Goal: Task Accomplishment & Management: Use online tool/utility

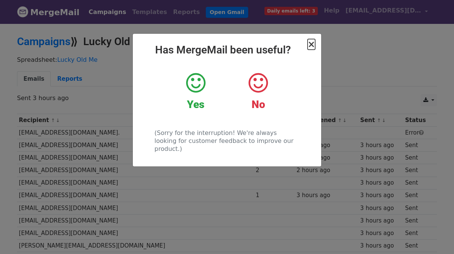
click at [312, 45] on span "×" at bounding box center [312, 44] width 8 height 11
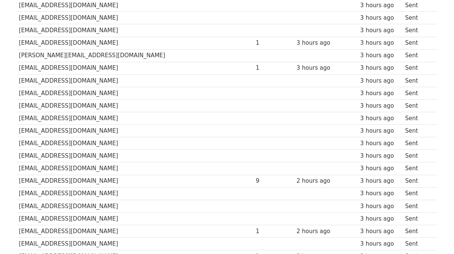
scroll to position [251, 0]
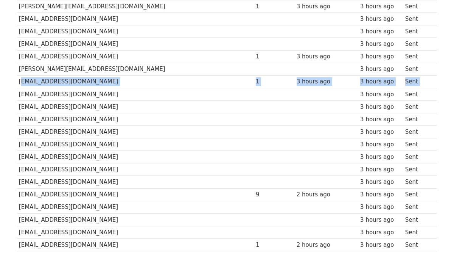
drag, startPoint x: 19, startPoint y: 81, endPoint x: 62, endPoint y: 89, distance: 43.7
click at [62, 89] on tbody "Recipient ↑ ↓ Opens ↑ ↓ Last opened ↑ ↓ Sent ↑ ↓ Status [EMAIL_ADDRESS][DOMAIN_…" at bounding box center [227, 176] width 420 height 626
click at [109, 82] on td "[EMAIL_ADDRESS][DOMAIN_NAME]" at bounding box center [135, 81] width 237 height 12
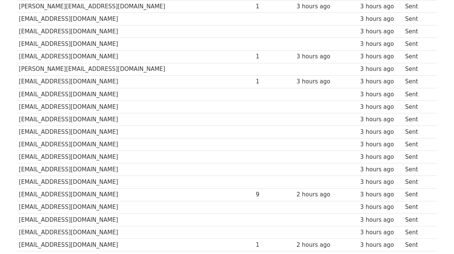
drag, startPoint x: 109, startPoint y: 82, endPoint x: 19, endPoint y: 79, distance: 90.1
click at [19, 79] on td "[EMAIL_ADDRESS][DOMAIN_NAME]" at bounding box center [135, 81] width 237 height 12
copy td "[EMAIL_ADDRESS][DOMAIN_NAME]"
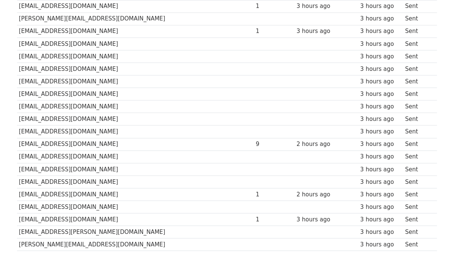
scroll to position [303, 0]
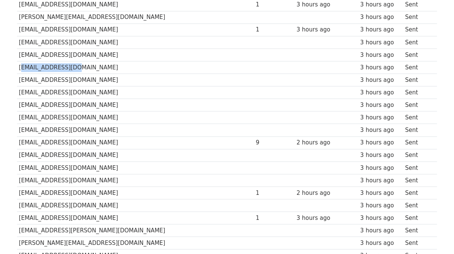
drag, startPoint x: 71, startPoint y: 68, endPoint x: 18, endPoint y: 64, distance: 53.1
click at [18, 64] on td "[EMAIL_ADDRESS][DOMAIN_NAME]" at bounding box center [135, 67] width 237 height 12
copy td "[EMAIL_ADDRESS][DOMAIN_NAME]"
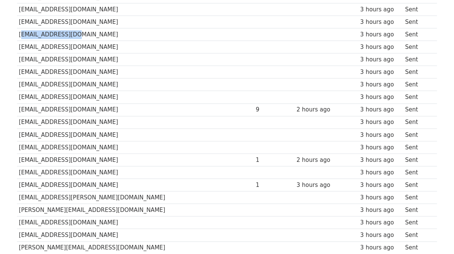
scroll to position [341, 0]
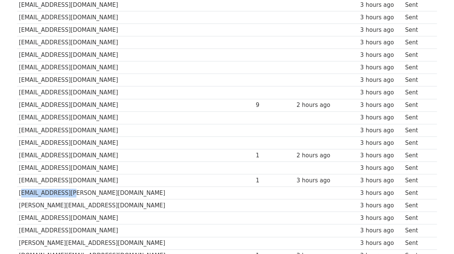
drag, startPoint x: 66, startPoint y: 190, endPoint x: 19, endPoint y: 187, distance: 47.4
click at [19, 187] on td "[EMAIL_ADDRESS][PERSON_NAME][DOMAIN_NAME]" at bounding box center [135, 193] width 237 height 12
copy td "[EMAIL_ADDRESS][PERSON_NAME][DOMAIN_NAME]"
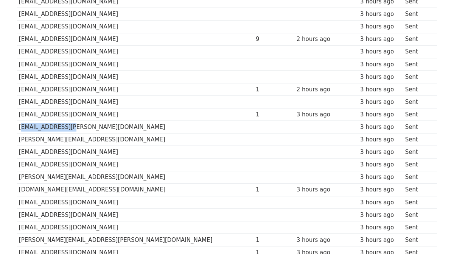
scroll to position [410, 0]
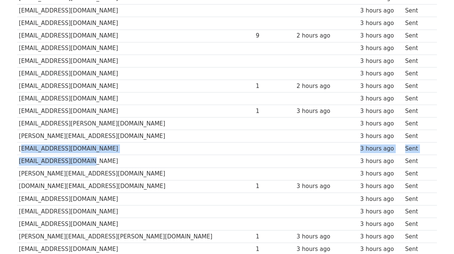
drag, startPoint x: 81, startPoint y: 161, endPoint x: 17, endPoint y: 148, distance: 65.0
click at [17, 148] on tbody "Recipient ↑ ↓ Opens ↑ ↓ Last opened ↑ ↓ Sent ↑ ↓ Status [EMAIL_ADDRESS][DOMAIN_…" at bounding box center [227, 17] width 420 height 626
copy tbody "[EMAIL_ADDRESS][DOMAIN_NAME] 3 hours ago Sent [EMAIL_ADDRESS][DOMAIN_NAME]"
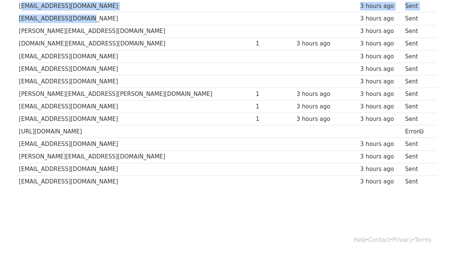
scroll to position [553, 0]
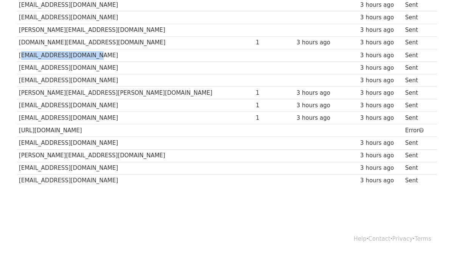
drag, startPoint x: 87, startPoint y: 54, endPoint x: 18, endPoint y: 51, distance: 69.3
click at [18, 51] on td "[EMAIL_ADDRESS][DOMAIN_NAME]" at bounding box center [135, 55] width 237 height 12
copy td "[EMAIL_ADDRESS][DOMAIN_NAME]"
click at [108, 163] on td "[EMAIL_ADDRESS][DOMAIN_NAME]" at bounding box center [135, 168] width 237 height 12
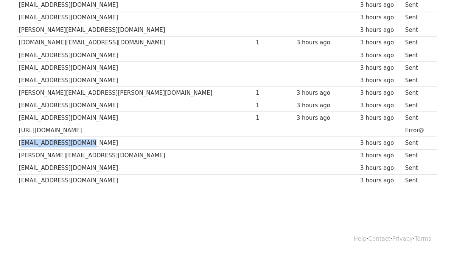
drag, startPoint x: 92, startPoint y: 140, endPoint x: 20, endPoint y: 146, distance: 72.1
click at [20, 146] on td "[EMAIL_ADDRESS][DOMAIN_NAME]" at bounding box center [135, 143] width 237 height 12
copy td "[EMAIL_ADDRESS][DOMAIN_NAME]"
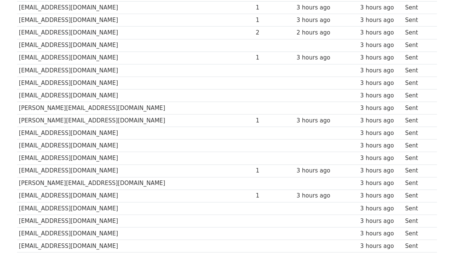
scroll to position [0, 0]
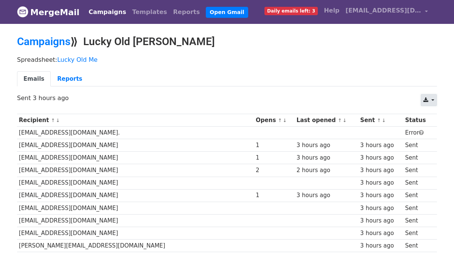
click at [432, 98] on link at bounding box center [429, 100] width 16 height 12
click at [431, 118] on link "CSV" at bounding box center [436, 117] width 34 height 12
